Goal: Task Accomplishment & Management: Use online tool/utility

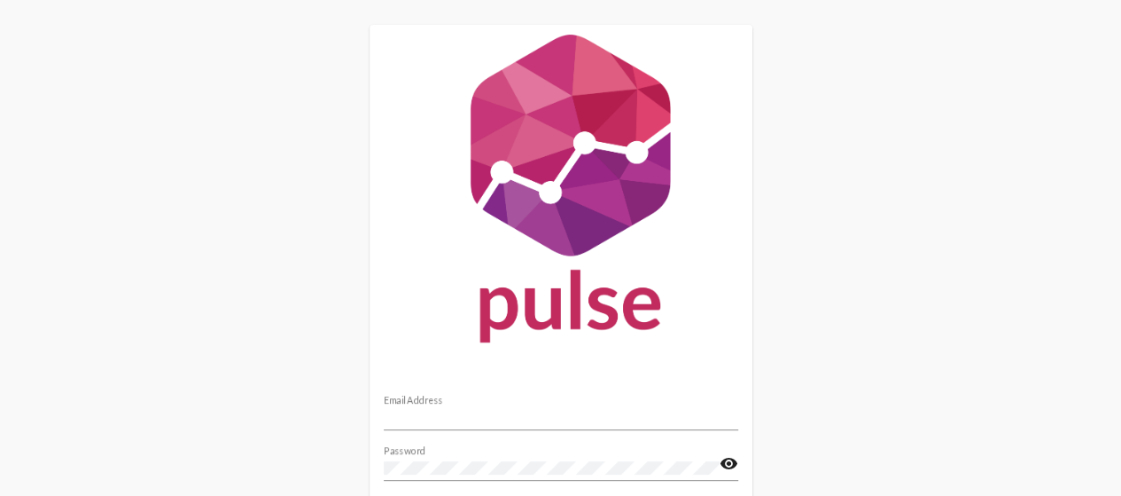
scroll to position [147, 0]
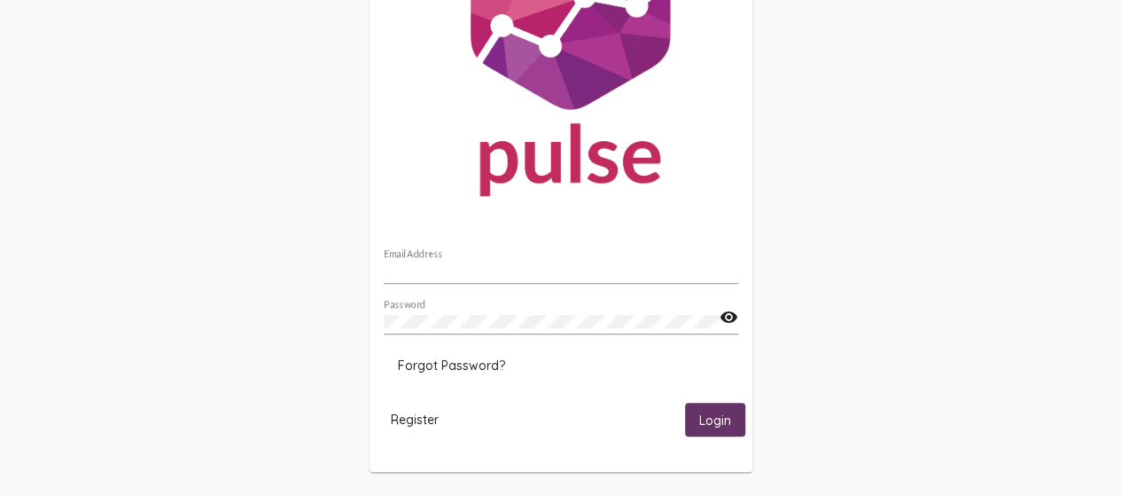
type input "[EMAIL_ADDRESS][DOMAIN_NAME]"
click at [713, 416] on span "Login" at bounding box center [715, 420] width 32 height 16
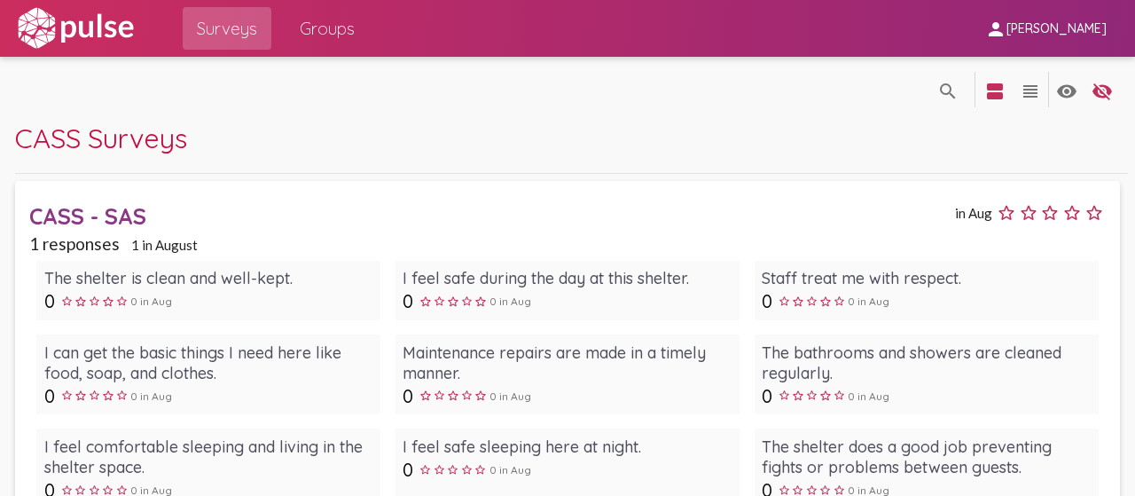
click at [124, 223] on div "CASS - SAS" at bounding box center [489, 215] width 921 height 27
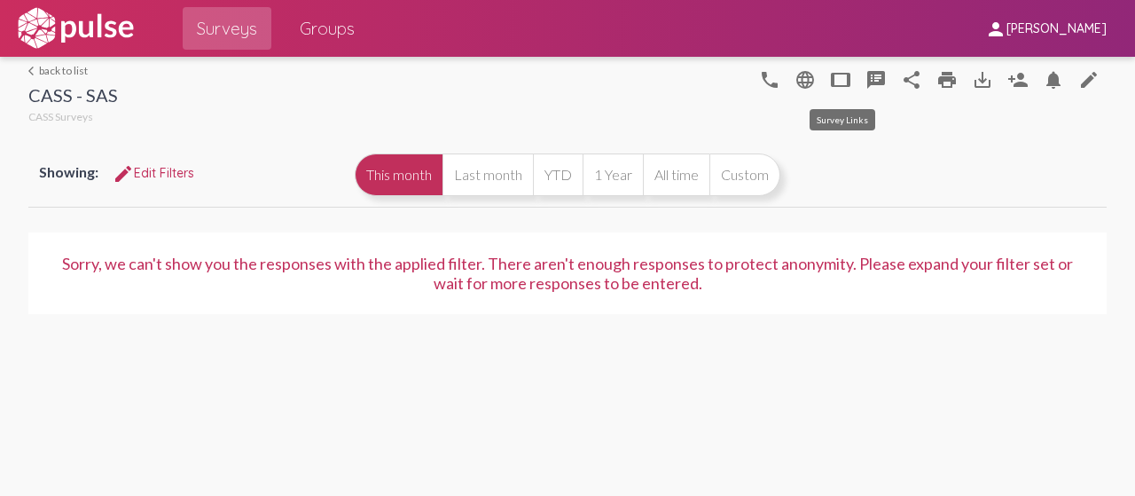
click at [841, 80] on mat-icon "tablet" at bounding box center [840, 79] width 21 height 21
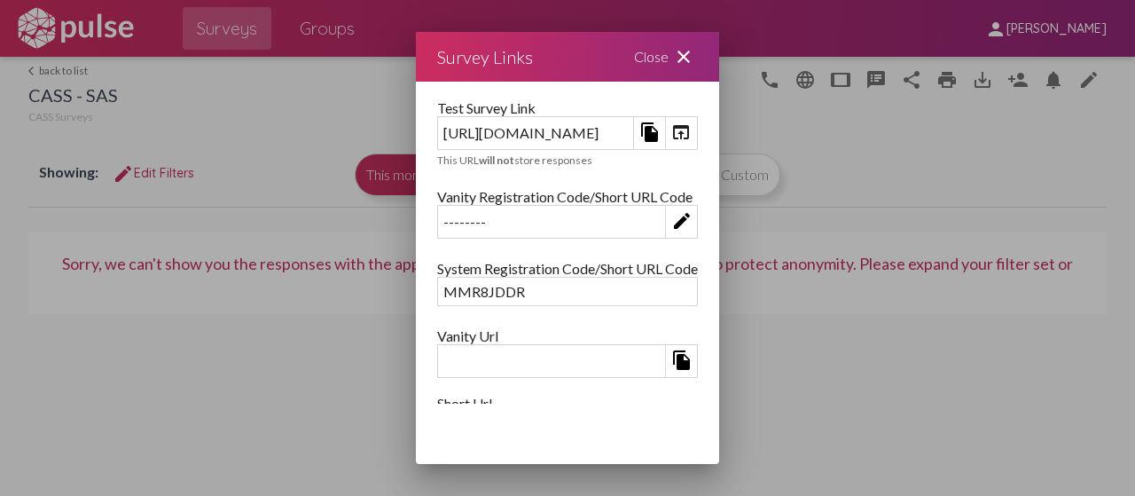
scroll to position [177, 0]
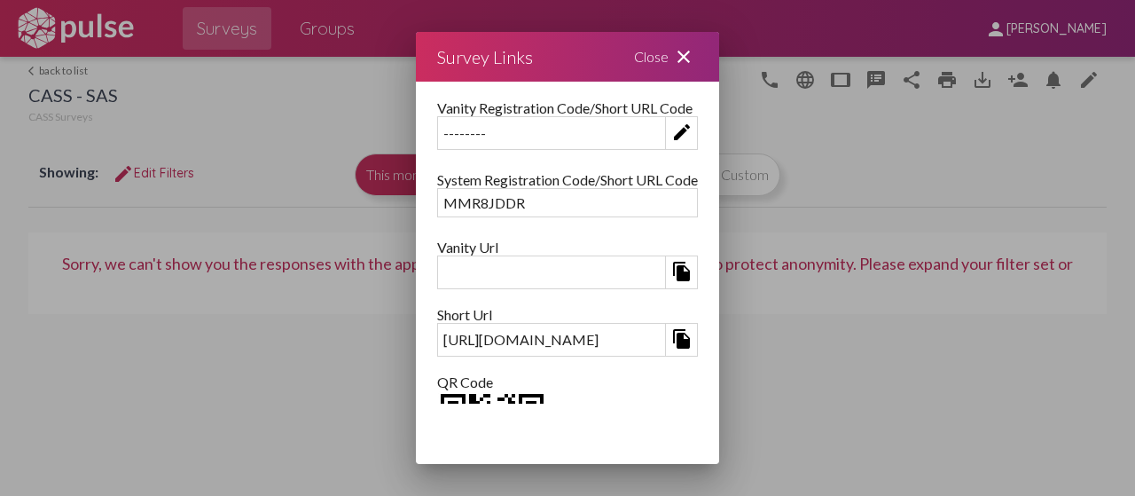
drag, startPoint x: 459, startPoint y: 192, endPoint x: 220, endPoint y: 195, distance: 239.4
click at [220, 195] on div "Survey Links Close close Survey Link [URL][DOMAIN_NAME] file_copy open_in_brows…" at bounding box center [567, 248] width 1135 height 496
click at [438, 206] on div "MMR8JDDR" at bounding box center [567, 202] width 259 height 27
drag, startPoint x: 346, startPoint y: 202, endPoint x: 258, endPoint y: 201, distance: 87.8
click at [438, 201] on div "MMR8JDDR" at bounding box center [567, 202] width 259 height 27
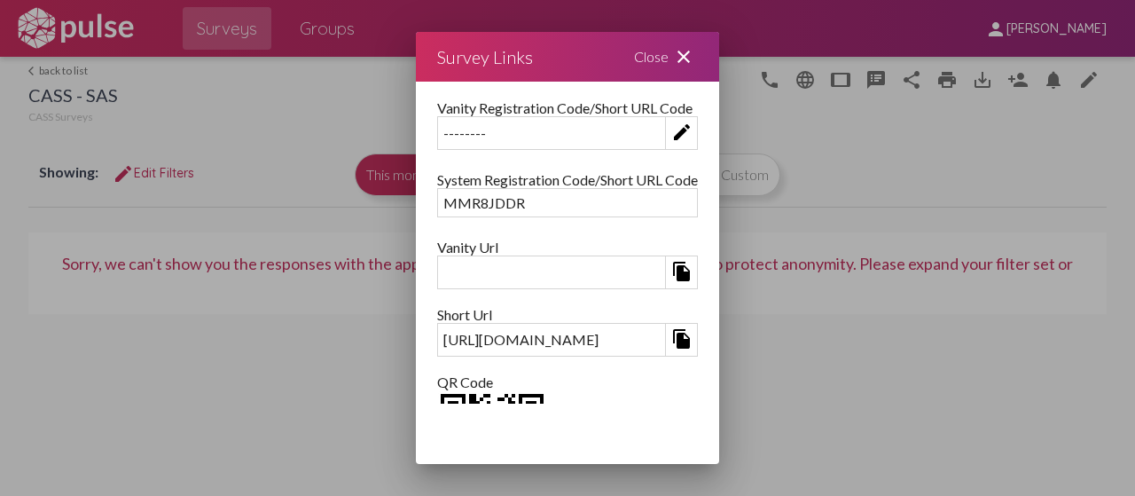
click at [438, 208] on div "MMR8JDDR" at bounding box center [567, 202] width 259 height 27
click at [437, 278] on div "file_copy" at bounding box center [567, 272] width 261 height 34
drag, startPoint x: 280, startPoint y: 278, endPoint x: 254, endPoint y: 281, distance: 26.7
click at [437, 281] on div "file_copy" at bounding box center [567, 272] width 261 height 34
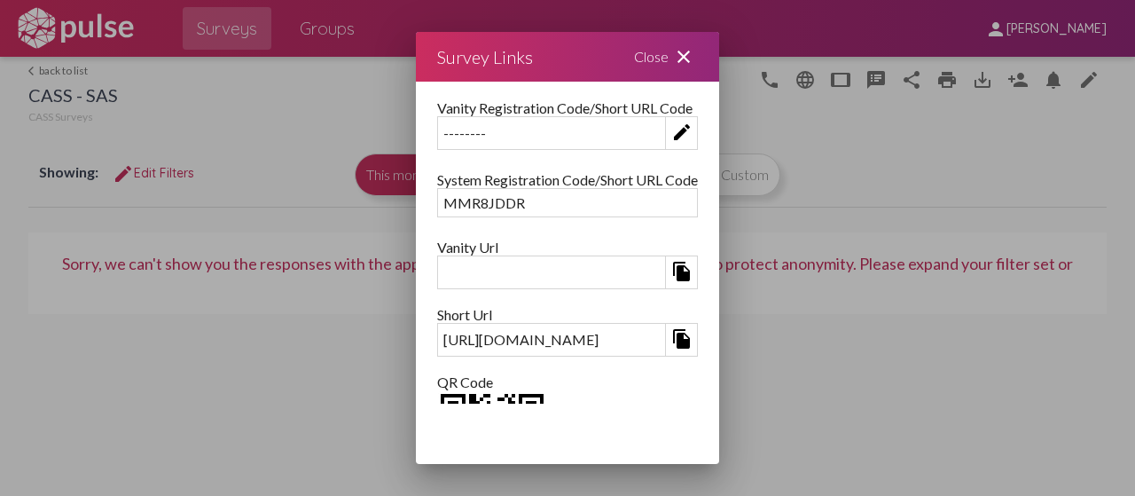
click at [437, 281] on div "file_copy" at bounding box center [567, 272] width 261 height 34
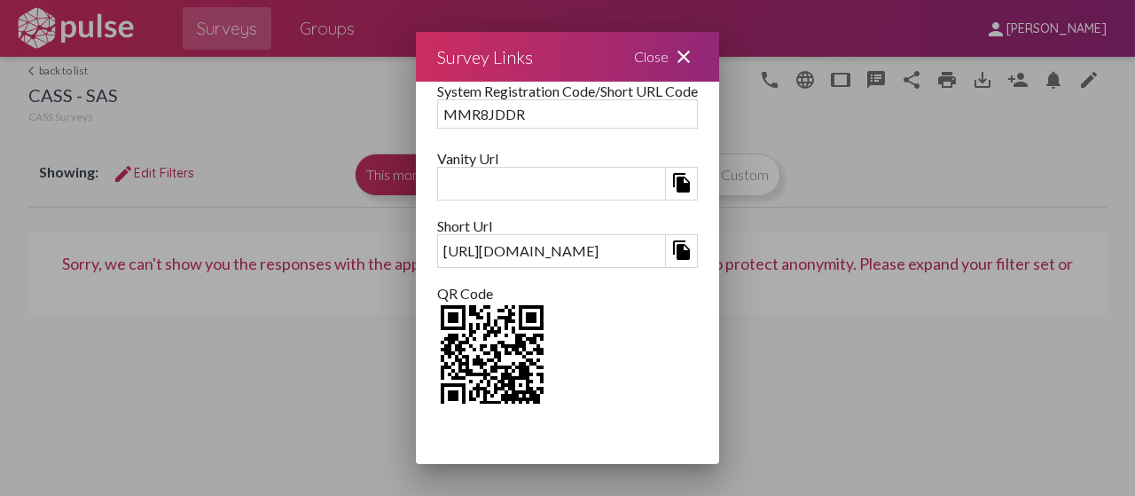
click at [698, 341] on div at bounding box center [567, 357] width 261 height 113
drag, startPoint x: 449, startPoint y: 109, endPoint x: 254, endPoint y: 110, distance: 195.0
click at [438, 110] on div "MMR8JDDR" at bounding box center [567, 113] width 259 height 27
copy div "MMR8JDDR"
click at [694, 54] on mat-icon "close" at bounding box center [683, 56] width 21 height 21
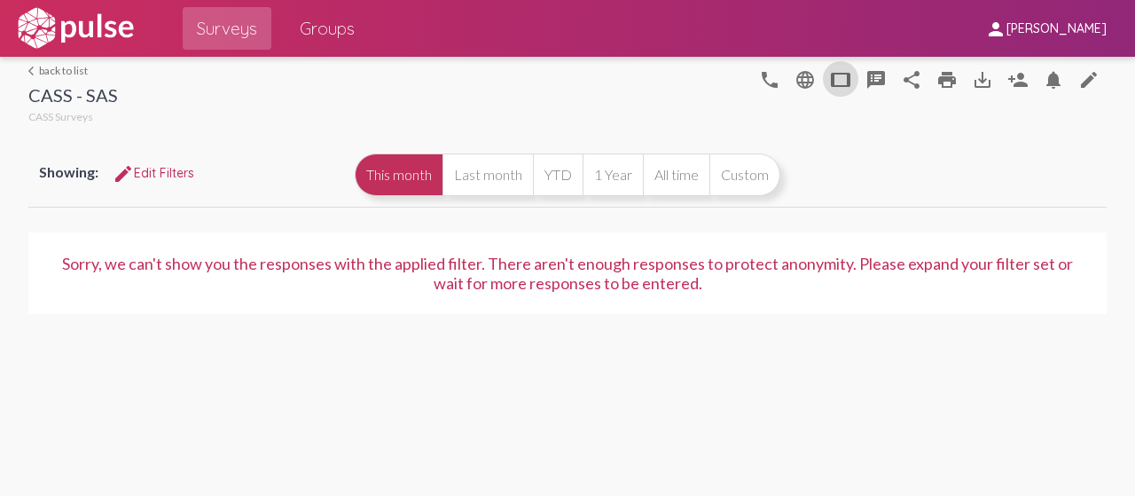
click at [82, 70] on link "arrow_back_ios back to list" at bounding box center [73, 70] width 90 height 13
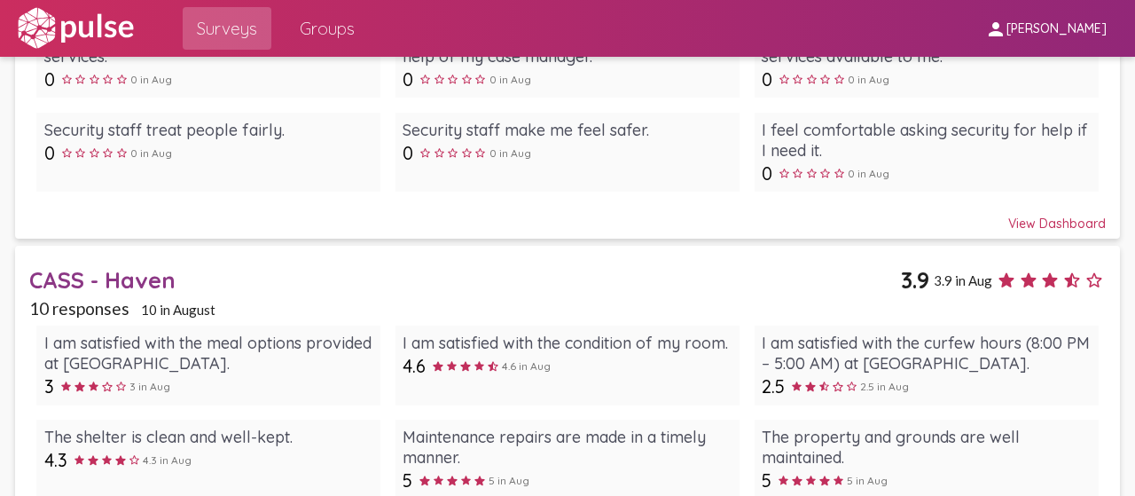
scroll to position [1064, 0]
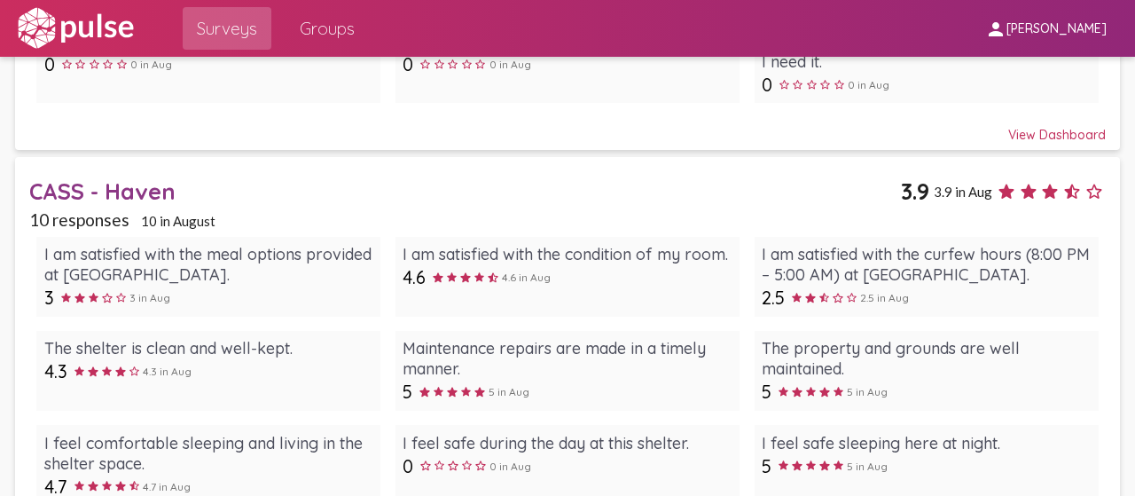
click at [137, 190] on div "CASS - Haven" at bounding box center [464, 190] width 871 height 27
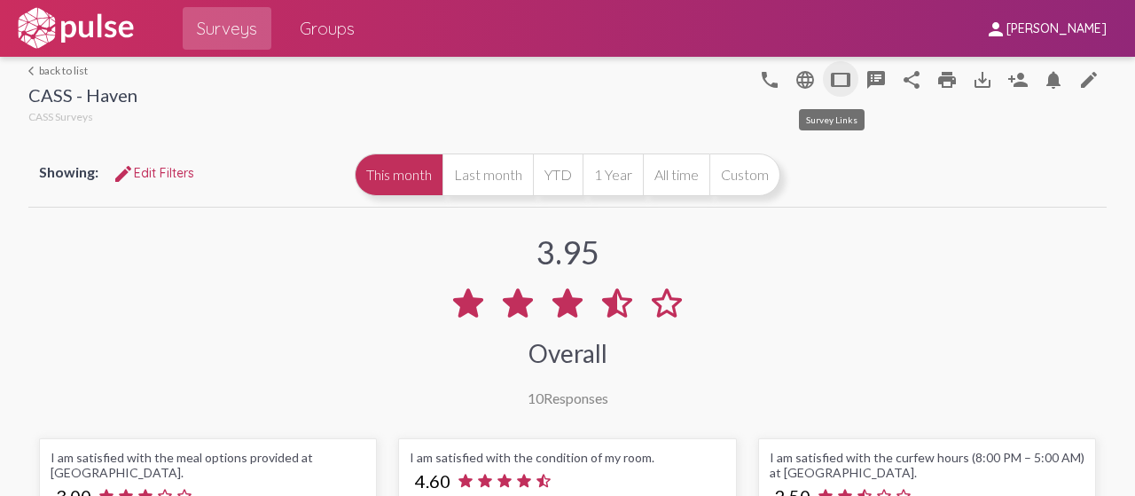
click at [830, 82] on mat-icon "tablet" at bounding box center [840, 79] width 21 height 21
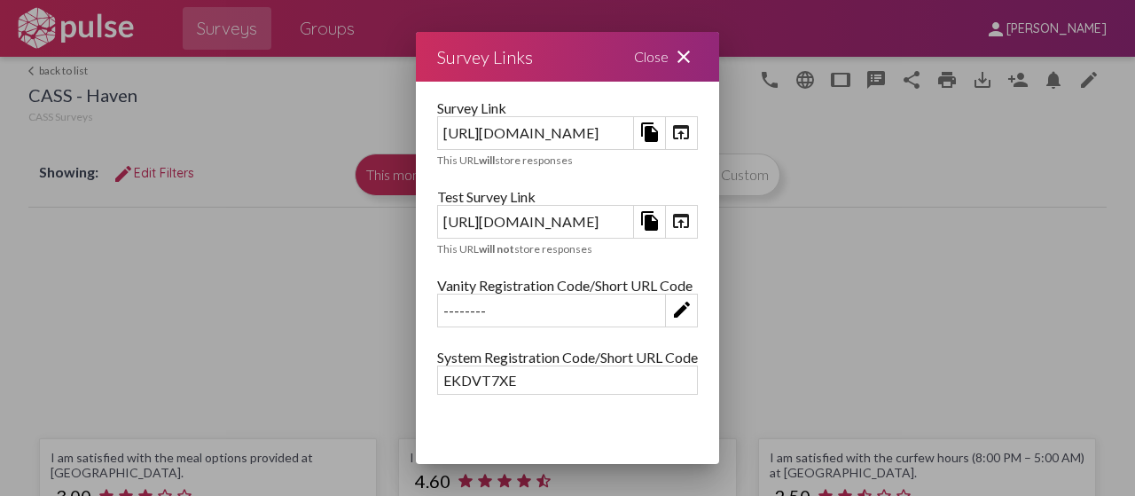
drag, startPoint x: 347, startPoint y: 376, endPoint x: 254, endPoint y: 377, distance: 93.1
click at [438, 377] on div "EKDVT7XE" at bounding box center [567, 379] width 259 height 27
copy div "EKDVT7XE"
click at [719, 56] on div "Close close" at bounding box center [666, 57] width 106 height 50
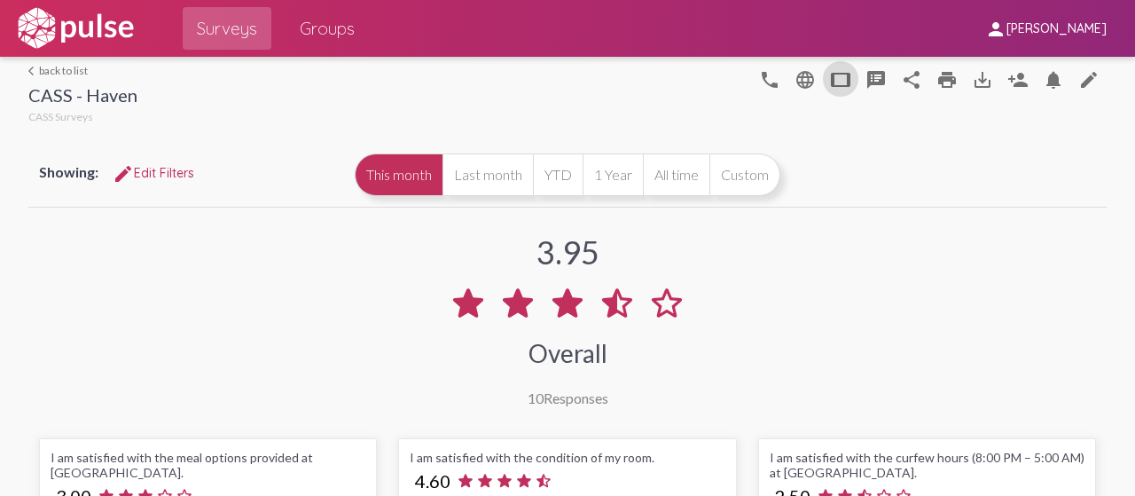
click at [74, 73] on link "arrow_back_ios back to list" at bounding box center [82, 70] width 109 height 13
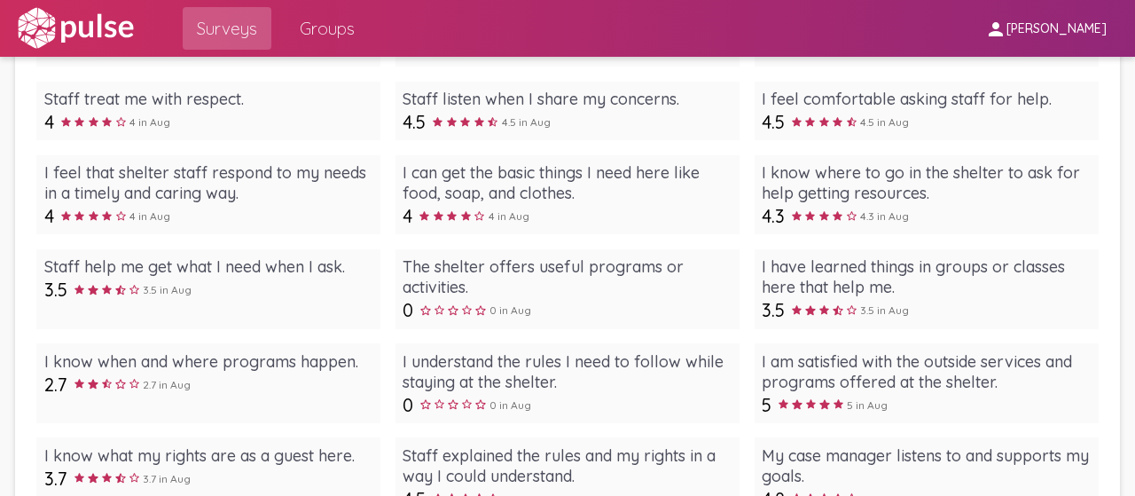
scroll to position [1950, 0]
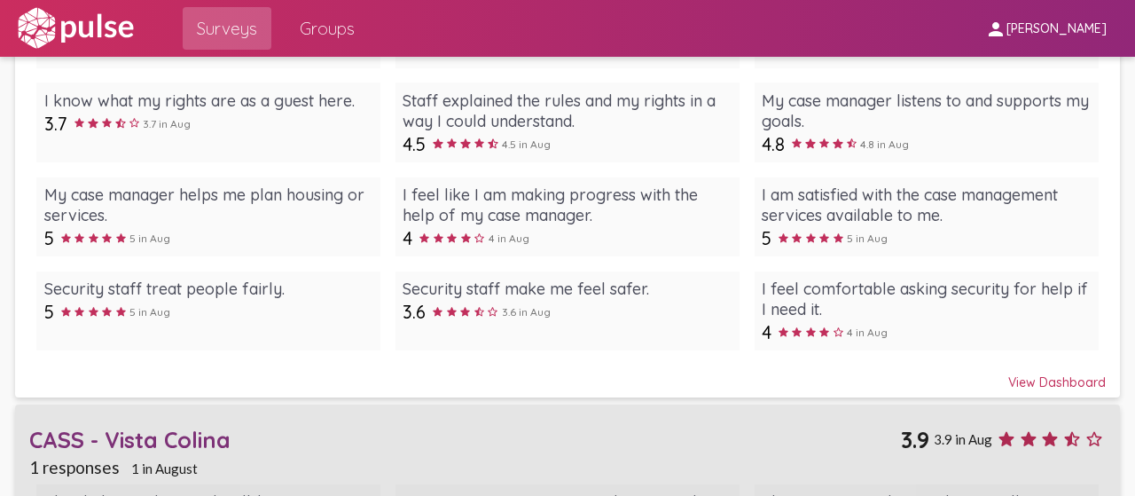
click at [169, 431] on div "CASS - Vista Colina" at bounding box center [464, 439] width 871 height 27
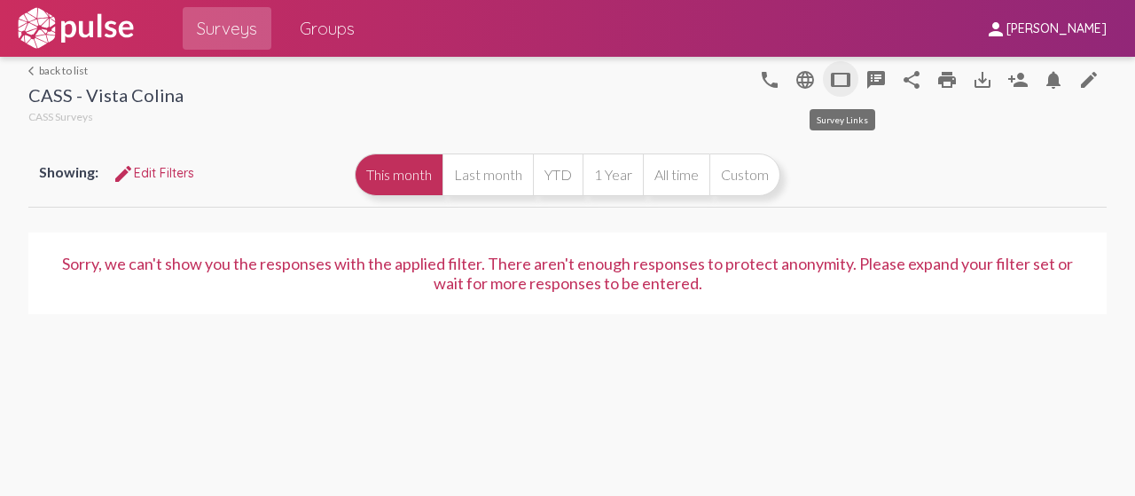
click at [850, 74] on mat-icon "tablet" at bounding box center [840, 79] width 21 height 21
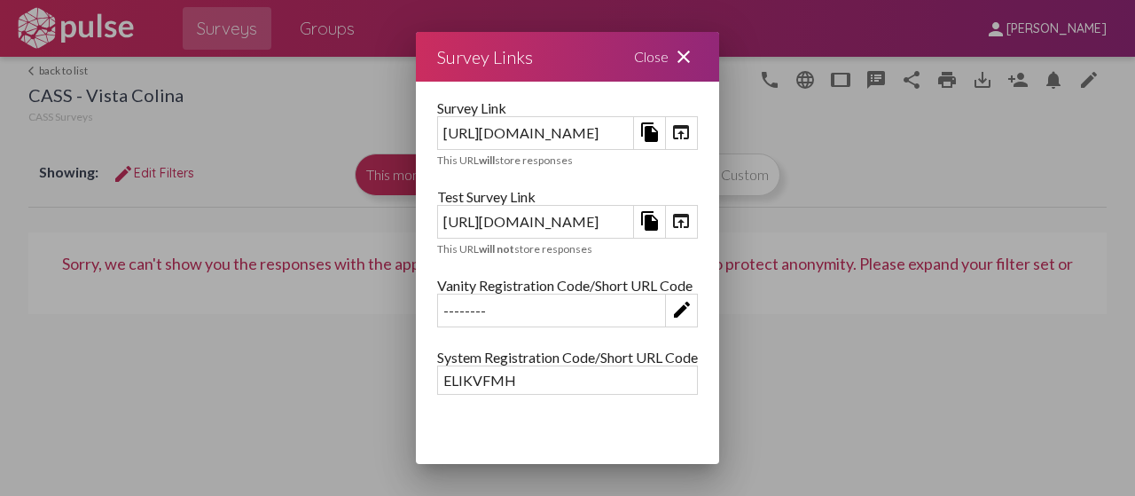
drag, startPoint x: 385, startPoint y: 384, endPoint x: 253, endPoint y: 366, distance: 133.3
click at [438, 366] on div "ELIKVFMH" at bounding box center [567, 379] width 259 height 27
copy div "ELIKVFMH"
